Goal: Transaction & Acquisition: Purchase product/service

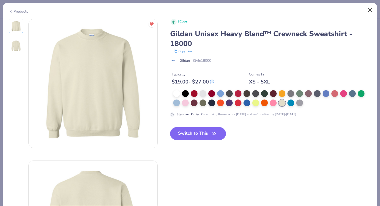
scroll to position [34, 0]
click at [370, 9] on button "Close" at bounding box center [370, 10] width 10 height 10
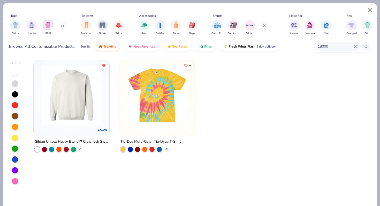
click at [48, 28] on div "filter for Tanks" at bounding box center [48, 25] width 10 height 10
type textarea "x"
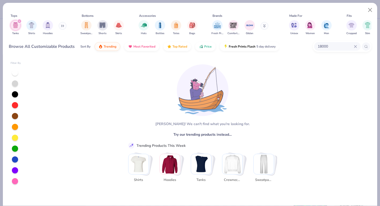
click at [356, 47] on icon at bounding box center [355, 46] width 3 height 3
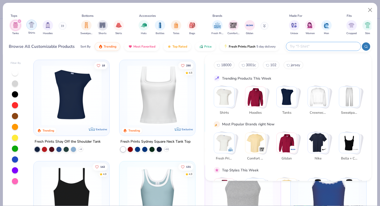
click at [33, 25] on img "filter for Shirts" at bounding box center [32, 25] width 6 height 6
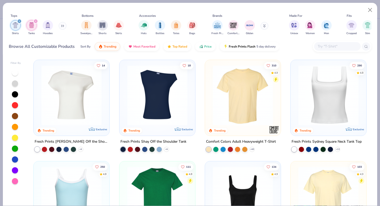
click at [35, 21] on icon "filter for Tanks" at bounding box center [36, 21] width 2 height 2
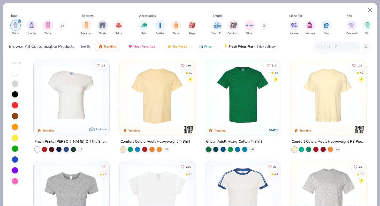
scroll to position [69, 0]
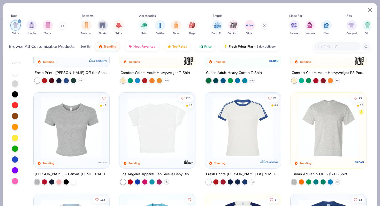
click at [124, 124] on img at bounding box center [91, 128] width 65 height 60
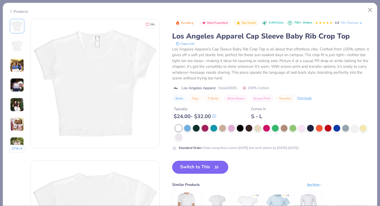
click at [195, 168] on button "Switch to This" at bounding box center [200, 167] width 56 height 13
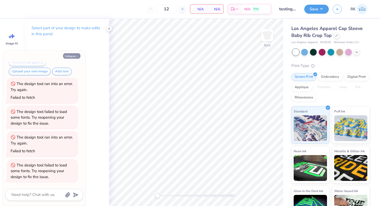
click at [68, 56] on button "Collapse" at bounding box center [71, 55] width 17 height 5
type textarea "x"
